Goal: Navigation & Orientation: Find specific page/section

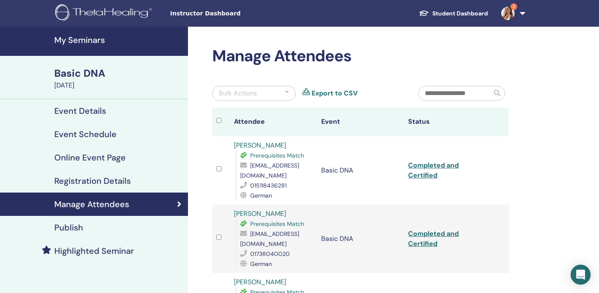
scroll to position [55, 0]
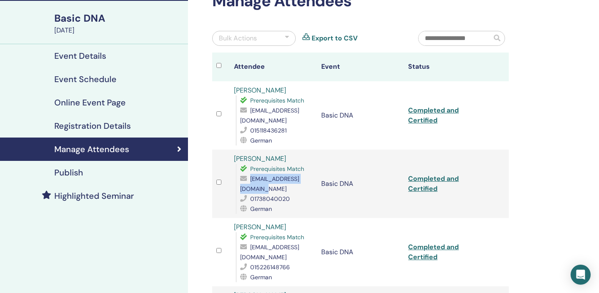
click at [109, 56] on div "Event Details" at bounding box center [94, 56] width 174 height 10
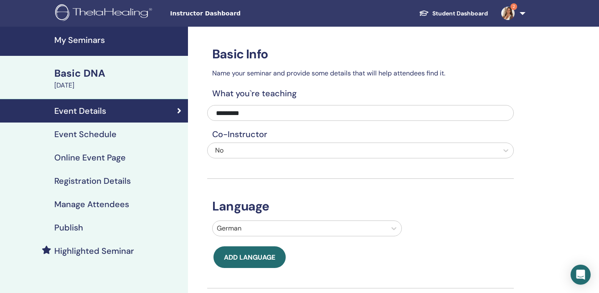
click at [89, 37] on h4 "My Seminars" at bounding box center [118, 40] width 129 height 10
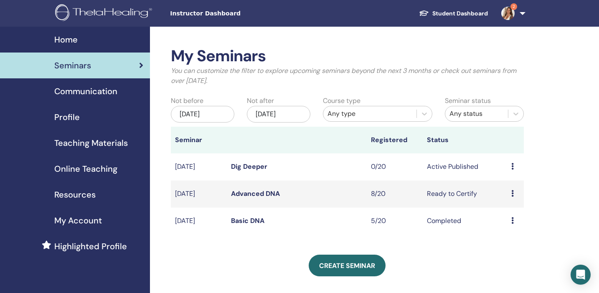
click at [465, 169] on td "Active Published" at bounding box center [464, 167] width 84 height 27
click at [514, 166] on div "Preview Edit Attendees Cancel" at bounding box center [515, 167] width 8 height 10
click at [512, 171] on link "Preview" at bounding box center [508, 172] width 24 height 9
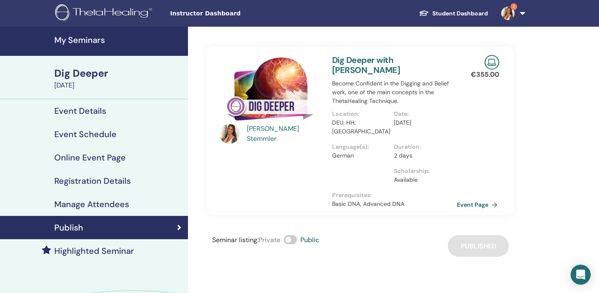
click at [472, 199] on link "Event Page" at bounding box center [479, 205] width 44 height 13
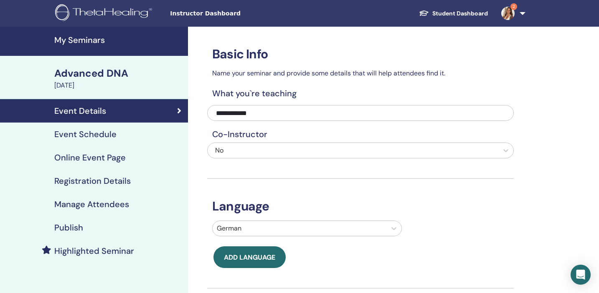
click at [77, 45] on h4 "My Seminars" at bounding box center [118, 40] width 129 height 10
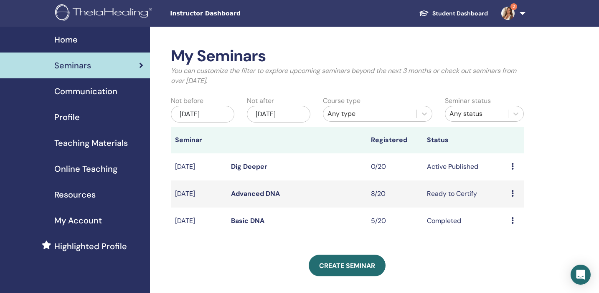
click at [253, 167] on link "Dig Deeper" at bounding box center [249, 166] width 36 height 9
